Goal: Complete application form

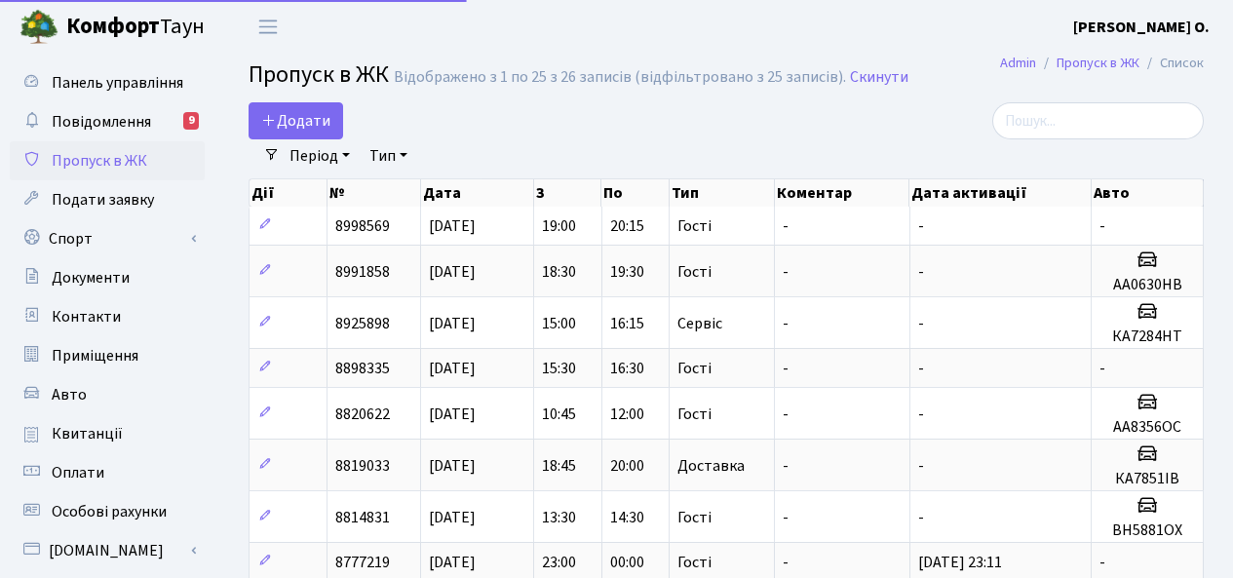
select select "25"
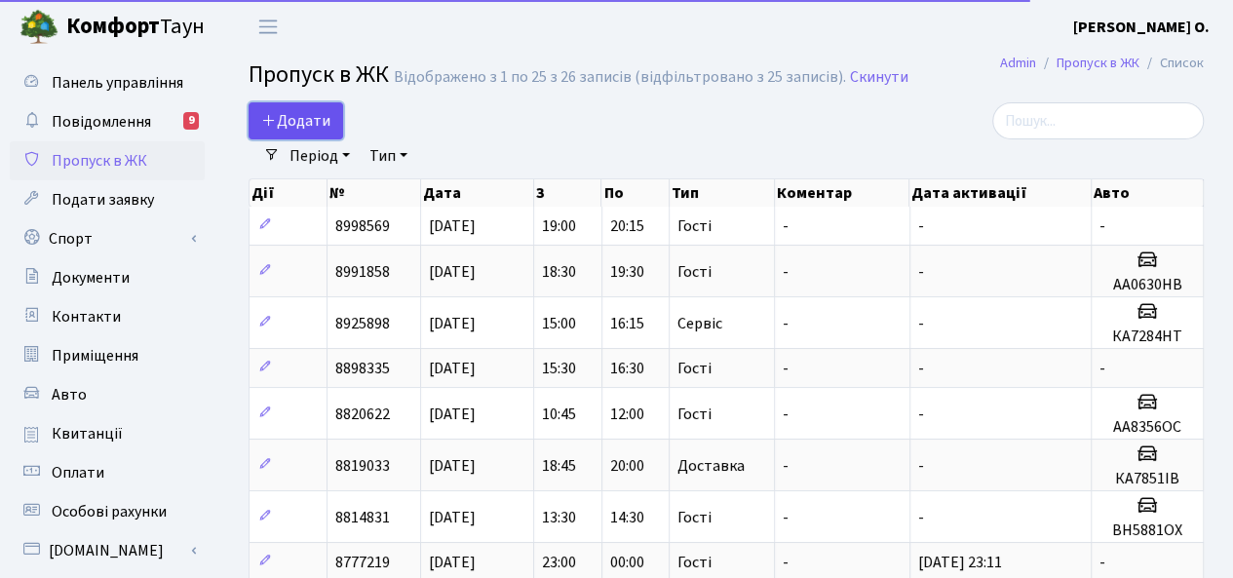
click at [321, 115] on span "Додати" at bounding box center [295, 120] width 69 height 21
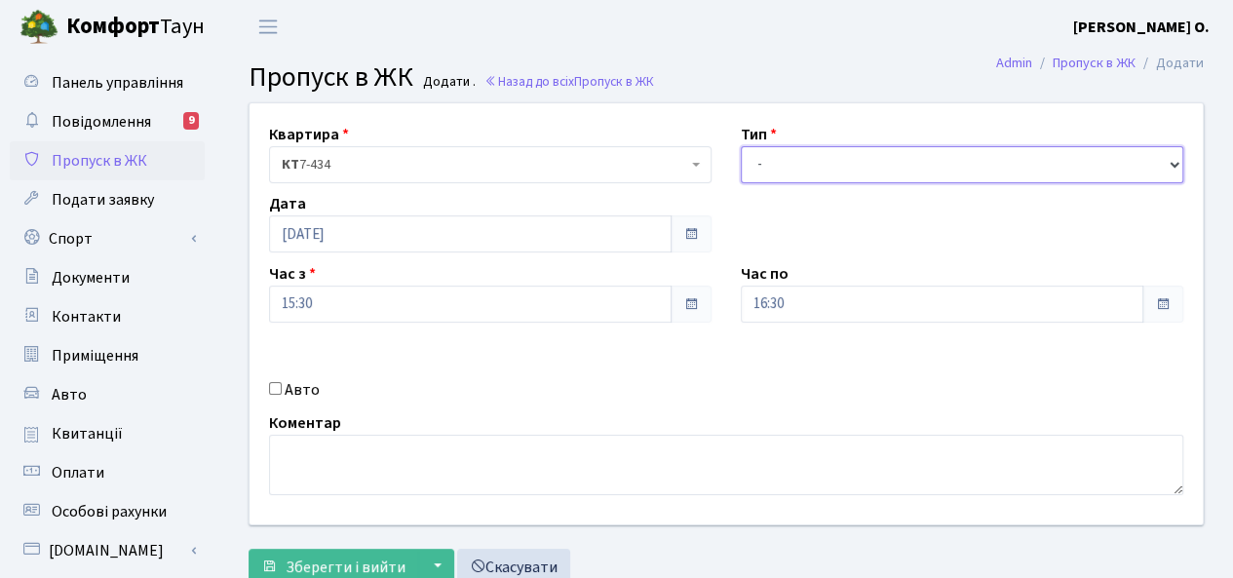
click at [803, 161] on select "- Доставка Таксі Гості Сервіс" at bounding box center [962, 164] width 442 height 37
select select "3"
click at [741, 146] on select "- Доставка Таксі Гості Сервіс" at bounding box center [962, 164] width 442 height 37
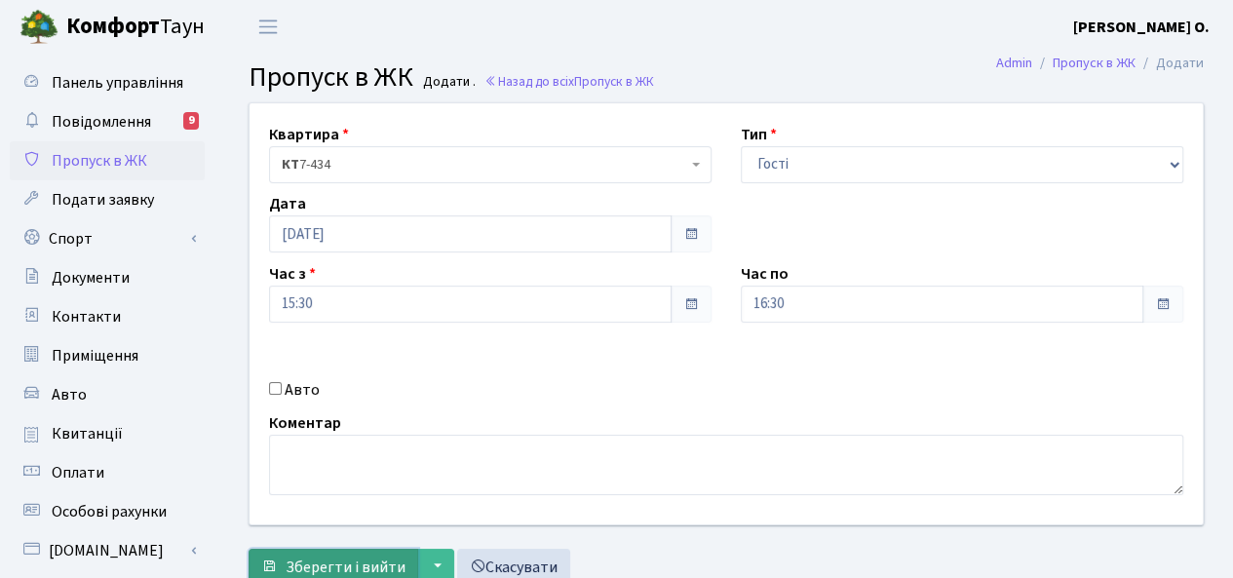
click at [381, 558] on span "Зберегти і вийти" at bounding box center [346, 566] width 120 height 21
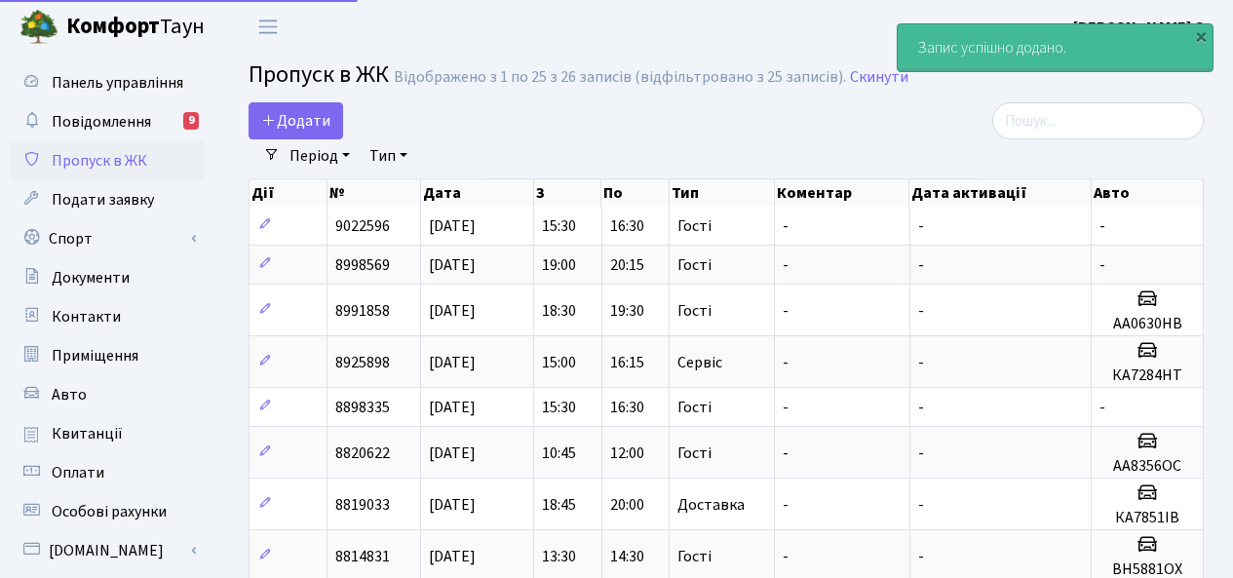
select select "25"
